Goal: Task Accomplishment & Management: Manage account settings

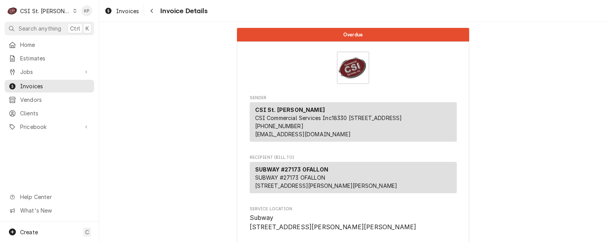
scroll to position [1680, 0]
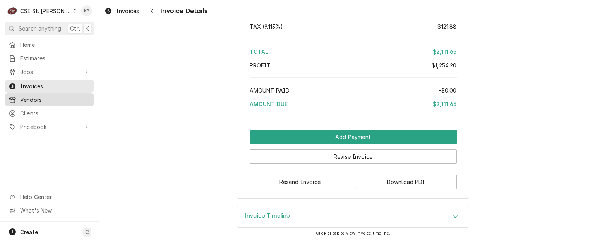
drag, startPoint x: 25, startPoint y: 109, endPoint x: 66, endPoint y: 97, distance: 43.1
click at [25, 109] on span "Clients" at bounding box center [55, 113] width 70 height 8
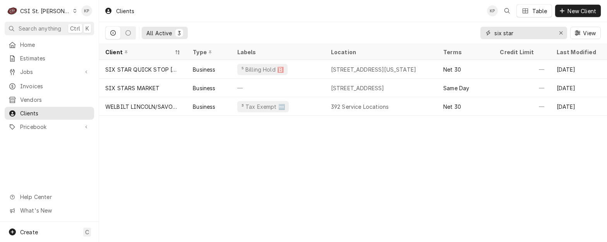
drag, startPoint x: 558, startPoint y: 31, endPoint x: 540, endPoint y: 32, distance: 18.2
click at [558, 31] on div "Erase input" at bounding box center [561, 33] width 8 height 8
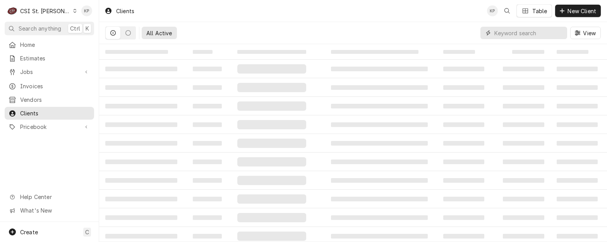
click at [517, 35] on input "Dynamic Content Wrapper" at bounding box center [529, 33] width 69 height 12
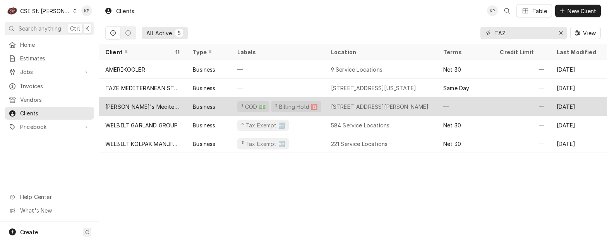
type input "TAZ"
click at [140, 104] on div "[PERSON_NAME]'s Mediterranean Cafe" at bounding box center [142, 107] width 75 height 8
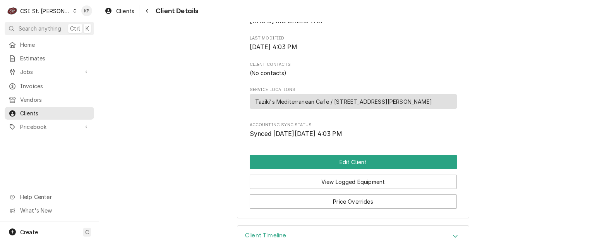
scroll to position [289, 0]
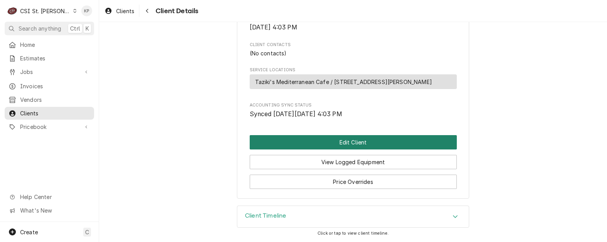
click at [335, 139] on button "Edit Client" at bounding box center [353, 142] width 207 height 14
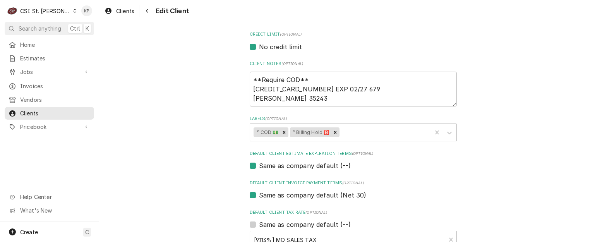
scroll to position [349, 0]
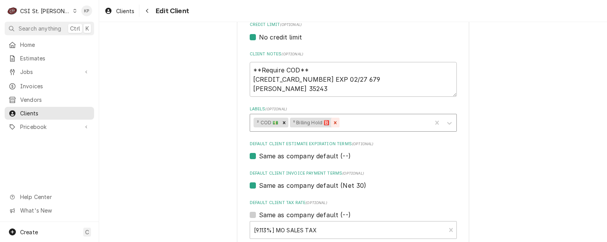
click at [333, 121] on icon "Remove ⁵ Billing Hold 🅱️" at bounding box center [335, 122] width 5 height 5
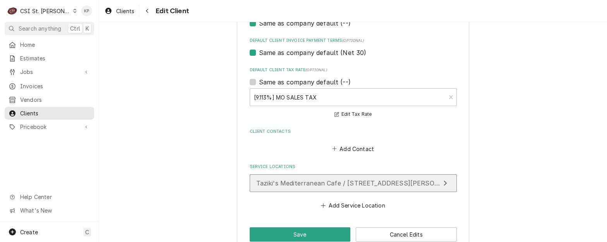
scroll to position [498, 0]
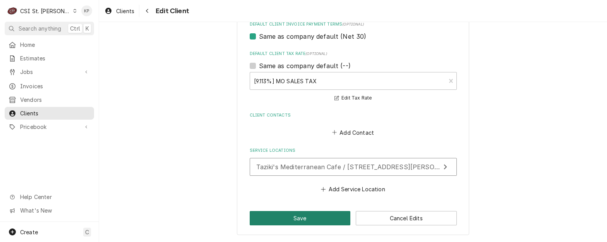
click at [301, 216] on button "Save" at bounding box center [300, 218] width 101 height 14
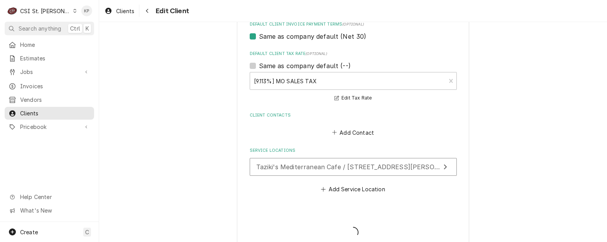
type textarea "x"
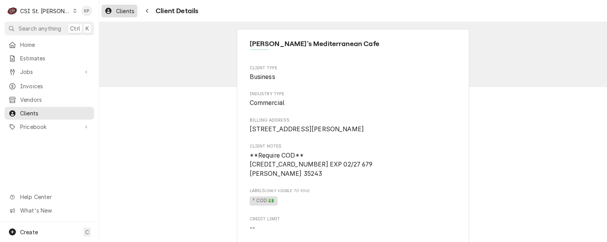
click at [129, 10] on span "Clients" at bounding box center [125, 11] width 18 height 8
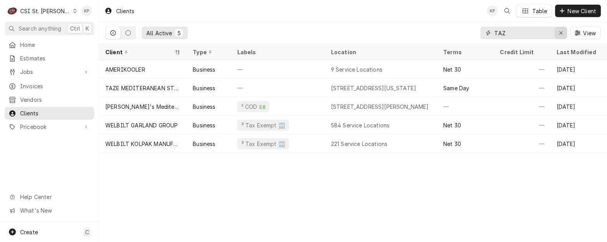
click at [558, 33] on div "Erase input" at bounding box center [561, 33] width 8 height 8
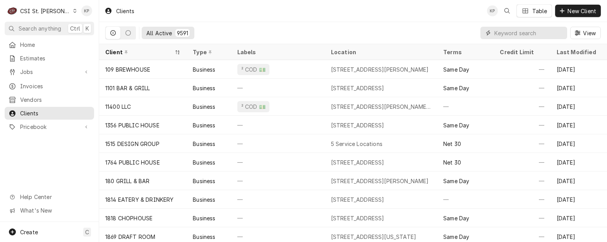
paste input "[PERSON_NAME] Electric Co."
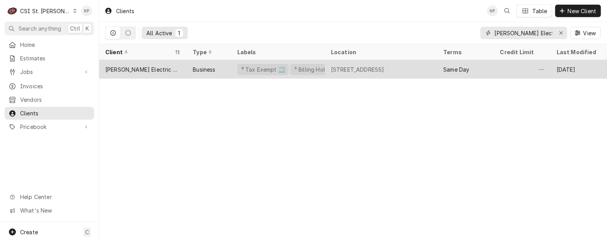
type input "Sandner Electric Co."
click at [141, 67] on div "[PERSON_NAME] Electric Co." at bounding box center [142, 69] width 75 height 8
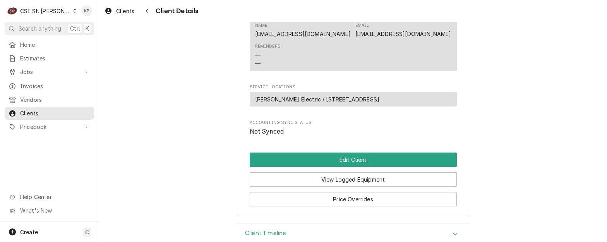
scroll to position [399, 0]
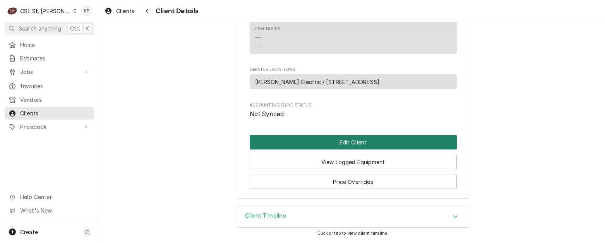
click at [369, 144] on button "Edit Client" at bounding box center [353, 142] width 207 height 14
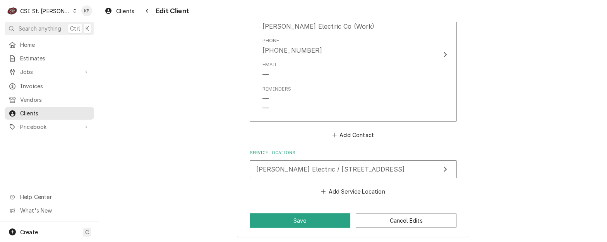
scroll to position [778, 0]
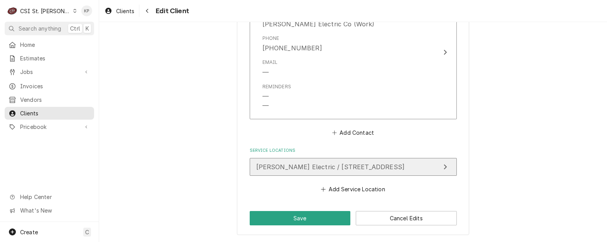
click at [366, 163] on span "[PERSON_NAME] Electric / [STREET_ADDRESS]" at bounding box center [330, 167] width 149 height 8
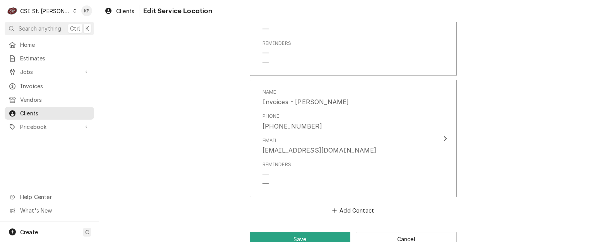
scroll to position [797, 0]
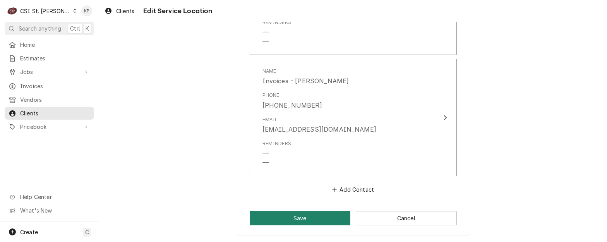
click at [312, 218] on button "Save" at bounding box center [300, 218] width 101 height 14
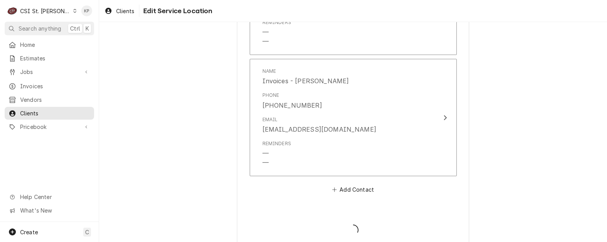
type textarea "x"
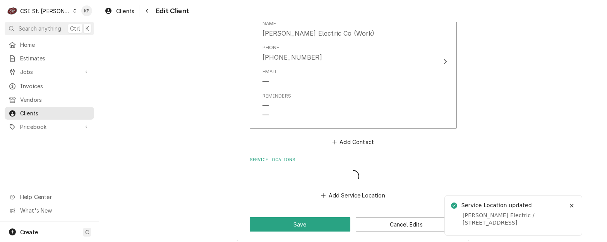
scroll to position [768, 0]
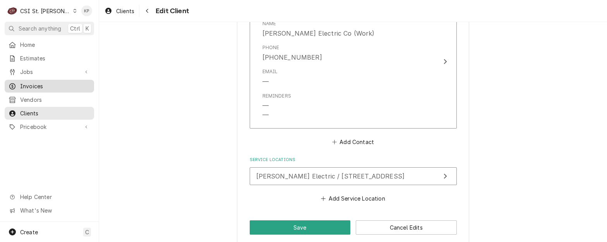
click at [33, 83] on span "Invoices" at bounding box center [55, 86] width 70 height 8
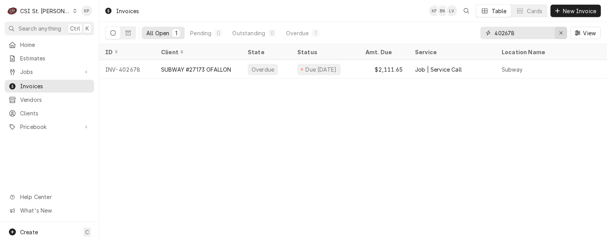
click at [562, 33] on icon "Erase input" at bounding box center [561, 32] width 4 height 5
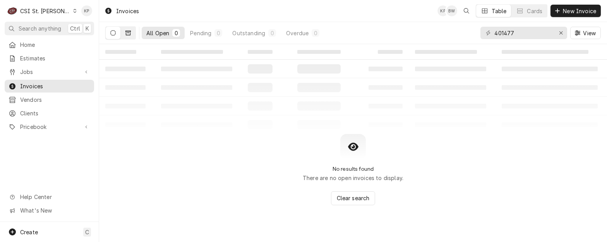
click at [132, 32] on button "Dynamic Content Wrapper" at bounding box center [128, 33] width 15 height 12
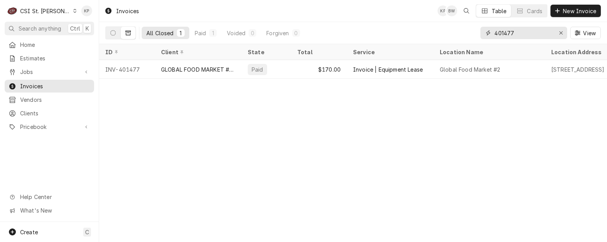
click at [511, 33] on input "401477" at bounding box center [524, 33] width 58 height 12
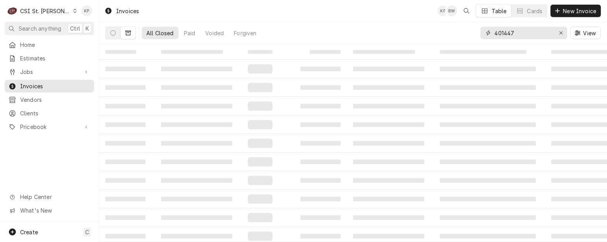
type input "401447"
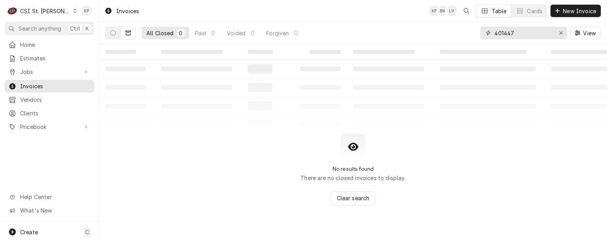
click at [531, 34] on input "401447" at bounding box center [524, 33] width 58 height 12
click at [125, 32] on button "Dynamic Content Wrapper" at bounding box center [128, 33] width 15 height 12
click at [114, 31] on icon "Dynamic Content Wrapper" at bounding box center [112, 32] width 5 height 5
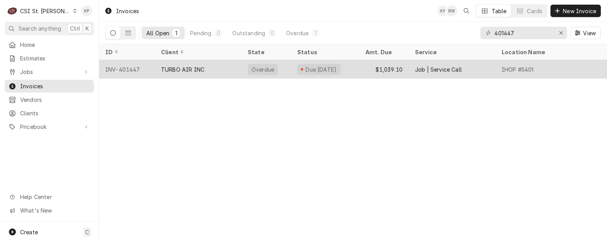
click at [125, 64] on div "INV-401447" at bounding box center [127, 69] width 56 height 19
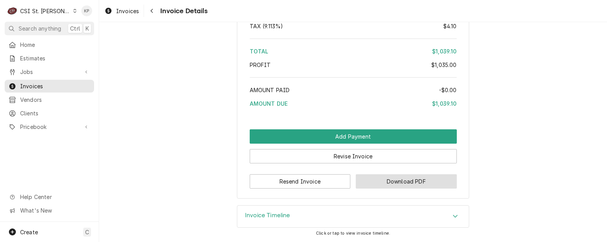
scroll to position [1521, 0]
click at [393, 182] on button "Download PDF" at bounding box center [406, 181] width 101 height 14
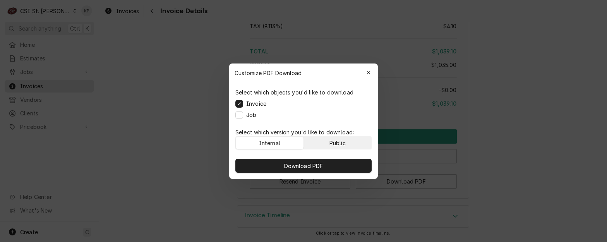
click at [326, 137] on button "Public" at bounding box center [338, 143] width 68 height 12
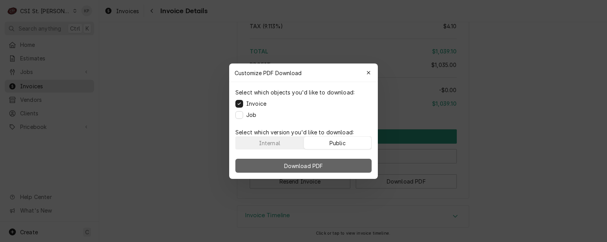
click at [327, 165] on button "Download PDF" at bounding box center [303, 166] width 136 height 14
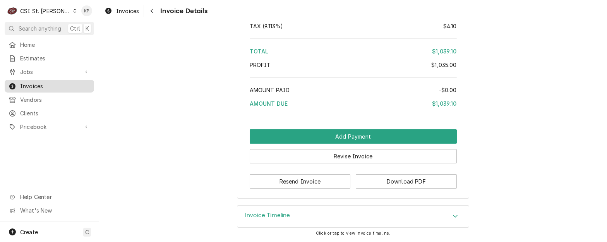
drag, startPoint x: 28, startPoint y: 81, endPoint x: 38, endPoint y: 80, distance: 9.8
click at [28, 82] on span "Invoices" at bounding box center [55, 86] width 70 height 8
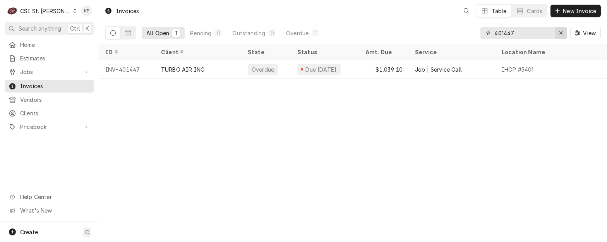
click at [559, 31] on icon "Erase input" at bounding box center [561, 32] width 4 height 5
click at [553, 32] on input "Dynamic Content Wrapper" at bounding box center [524, 33] width 58 height 12
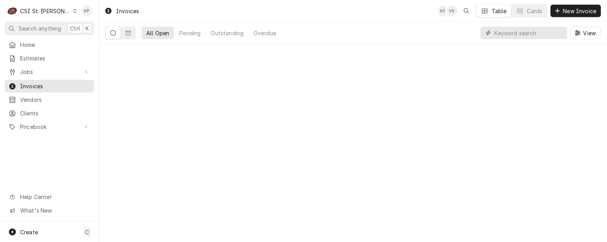
click at [506, 33] on input "Dynamic Content Wrapper" at bounding box center [529, 33] width 69 height 12
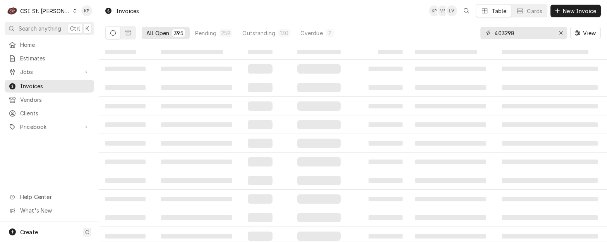
type input "403298"
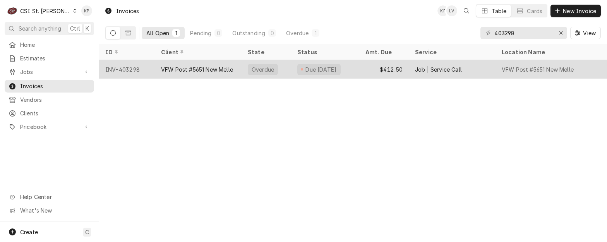
click at [126, 69] on div "INV-403298" at bounding box center [127, 69] width 56 height 19
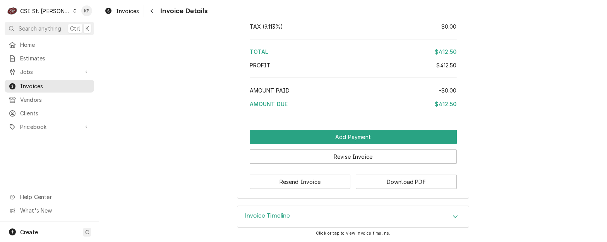
scroll to position [1319, 0]
click at [401, 180] on button "Download PDF" at bounding box center [406, 182] width 101 height 14
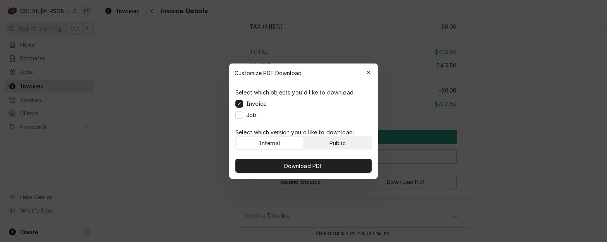
click at [347, 142] on button "Public" at bounding box center [338, 143] width 68 height 12
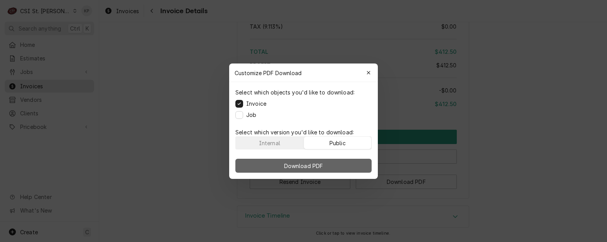
click at [349, 164] on button "Download PDF" at bounding box center [303, 166] width 136 height 14
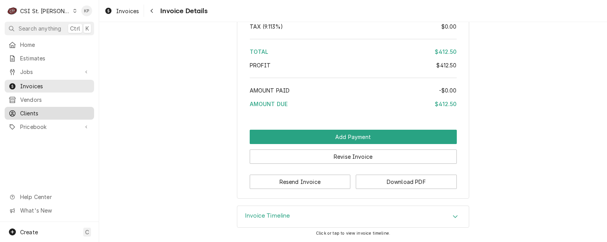
click at [28, 109] on span "Clients" at bounding box center [55, 113] width 70 height 8
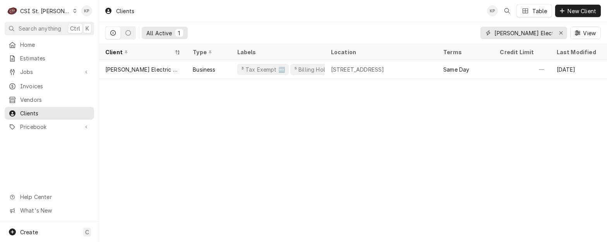
click at [562, 32] on icon "Erase input" at bounding box center [561, 32] width 3 height 3
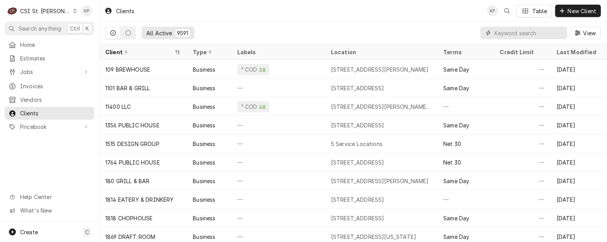
paste input "VFW Post #5651 New Melle"
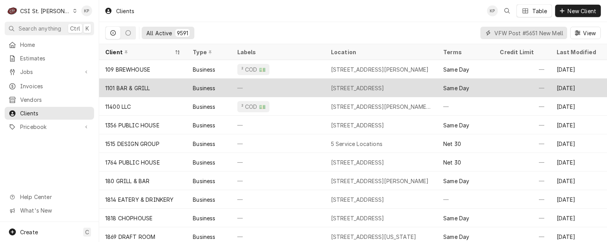
scroll to position [0, 15]
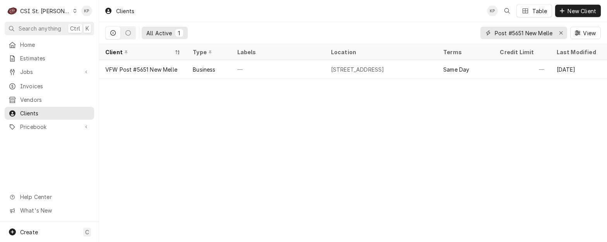
type input "VFW Post #5651 New Melle"
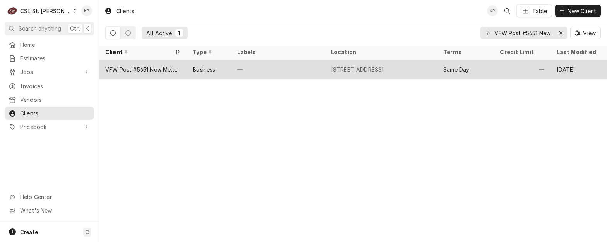
click at [141, 69] on div "VFW Post #5651 New Melle" at bounding box center [141, 69] width 72 height 8
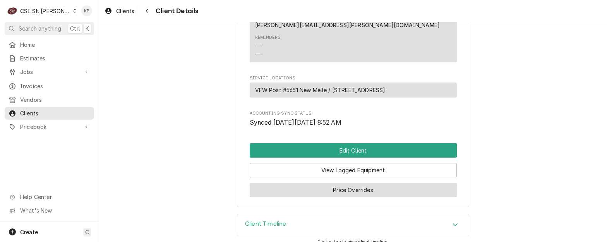
scroll to position [299, 0]
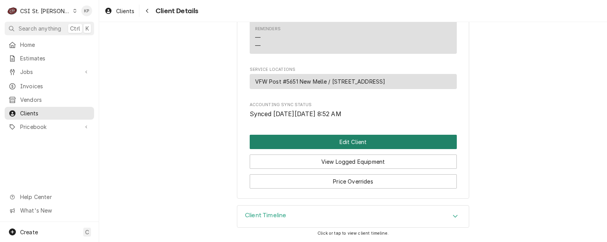
click at [305, 144] on button "Edit Client" at bounding box center [353, 142] width 207 height 14
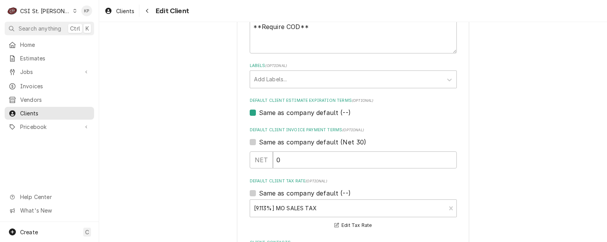
scroll to position [387, 0]
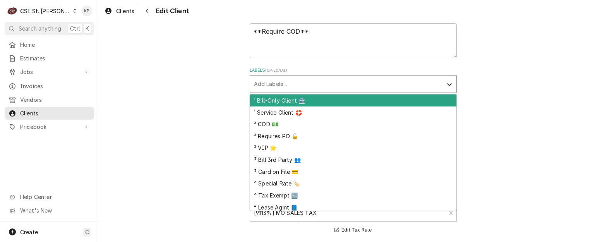
click at [446, 85] on icon "Labels" at bounding box center [450, 85] width 8 height 8
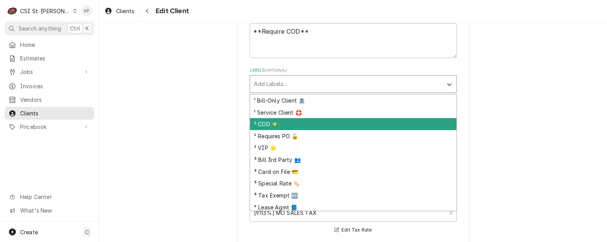
click at [262, 124] on div "² COD 💵" at bounding box center [353, 124] width 206 height 12
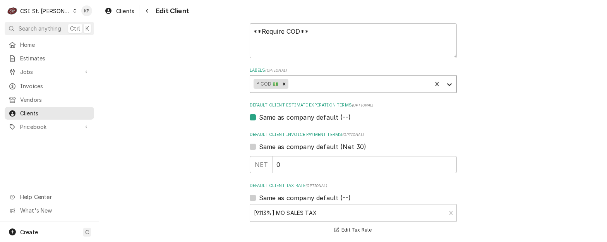
click at [446, 83] on icon "Labels" at bounding box center [450, 85] width 8 height 8
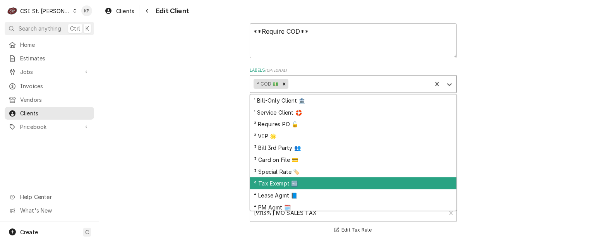
scroll to position [14, 0]
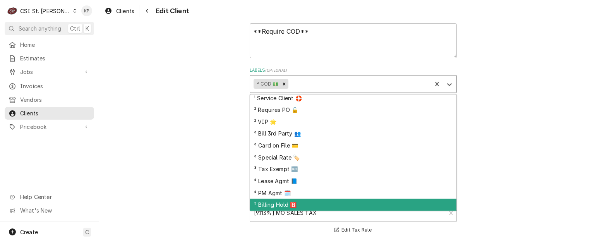
click at [282, 202] on div "⁵ Billing Hold 🅱️" at bounding box center [353, 205] width 206 height 12
type textarea "x"
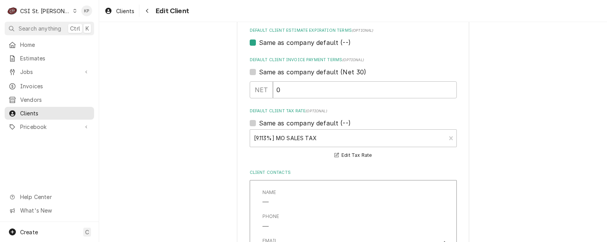
scroll to position [465, 0]
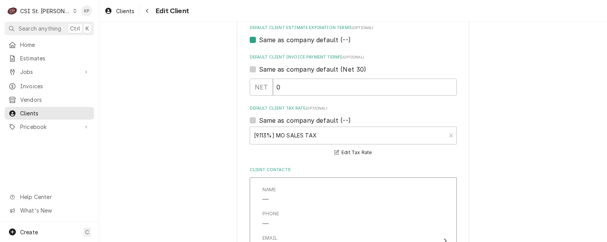
click at [259, 68] on label "Same as company default (Net 30)" at bounding box center [313, 69] width 108 height 9
click at [259, 68] on input "Same as company default (Net 30)" at bounding box center [362, 73] width 207 height 17
checkbox input "true"
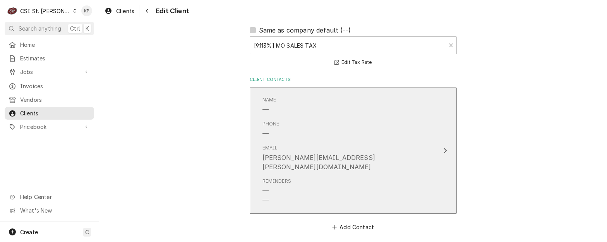
scroll to position [618, 0]
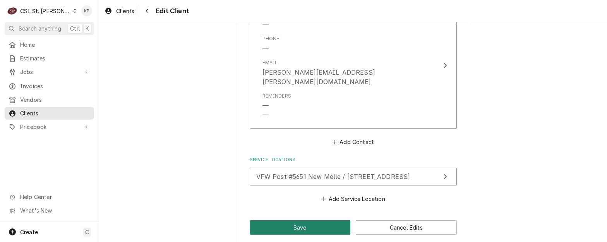
click at [299, 220] on button "Save" at bounding box center [300, 227] width 101 height 14
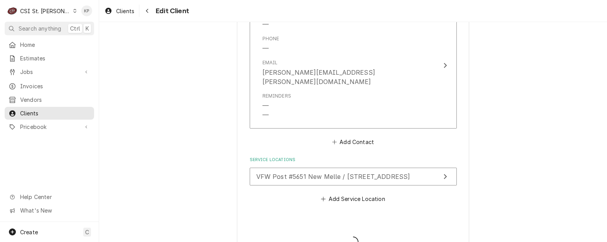
type textarea "x"
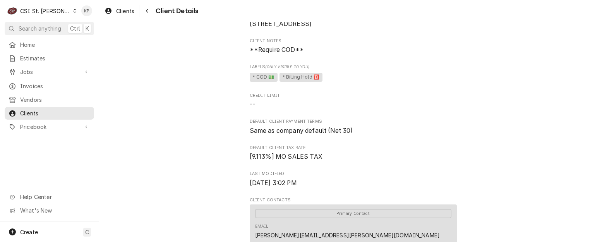
scroll to position [116, 0]
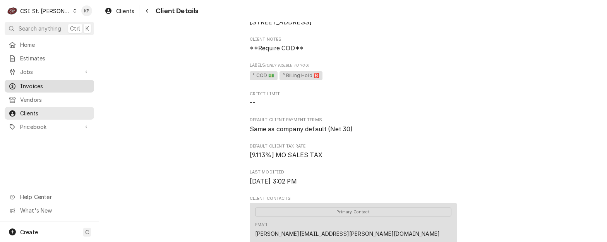
click at [33, 82] on span "Invoices" at bounding box center [55, 86] width 70 height 8
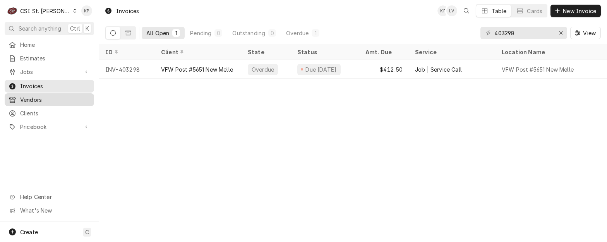
click at [37, 97] on span "Vendors" at bounding box center [55, 100] width 70 height 8
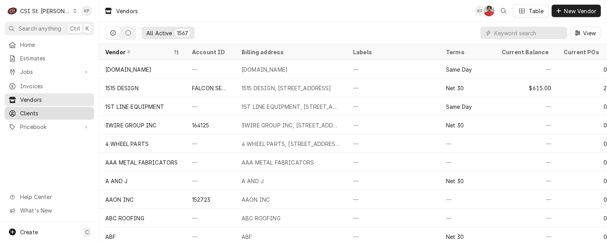
click at [41, 110] on span "Clients" at bounding box center [55, 113] width 70 height 8
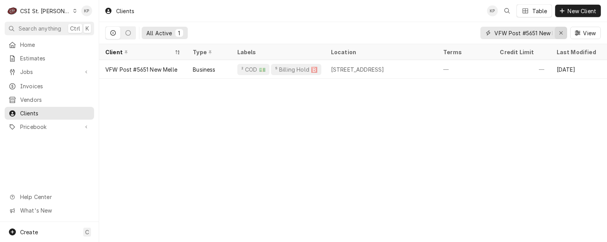
click at [561, 32] on icon "Erase input" at bounding box center [561, 32] width 4 height 5
